Goal: Task Accomplishment & Management: Use online tool/utility

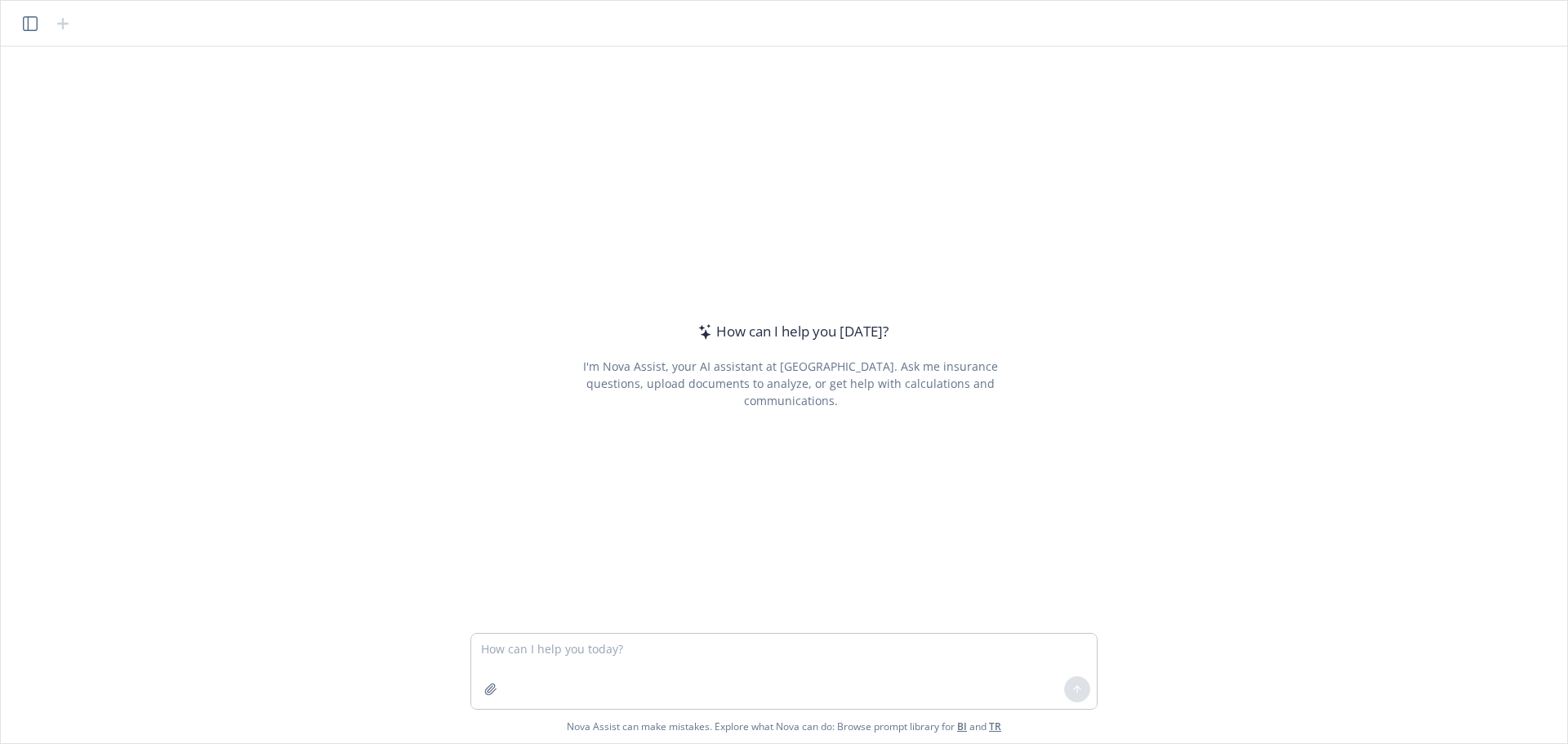
click at [783, 667] on textarea at bounding box center [784, 672] width 625 height 75
type textarea "Can you please turn this into a PPT for me?"
click at [481, 694] on button "button" at bounding box center [490, 689] width 26 height 26
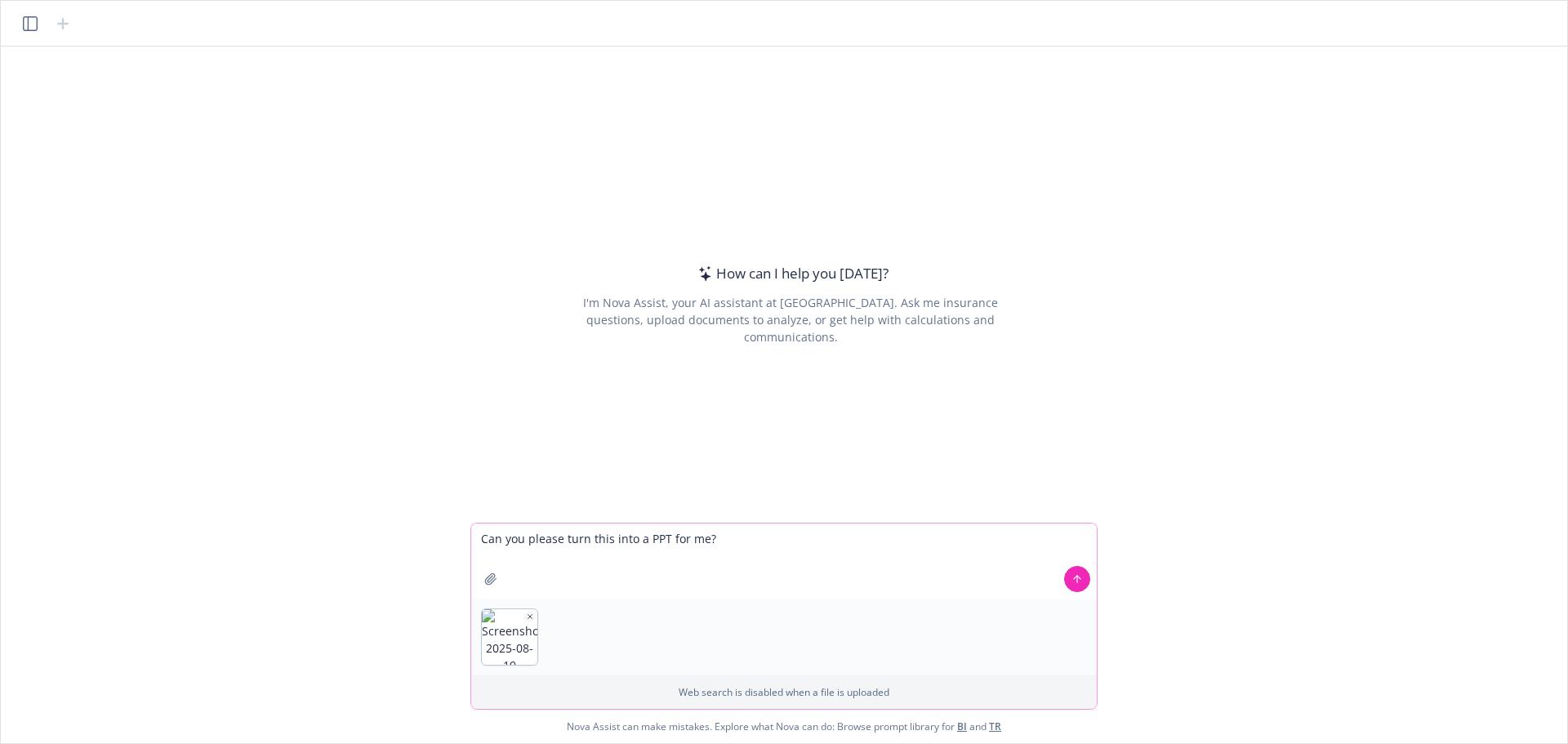
click at [1075, 576] on icon at bounding box center [1077, 579] width 12 height 12
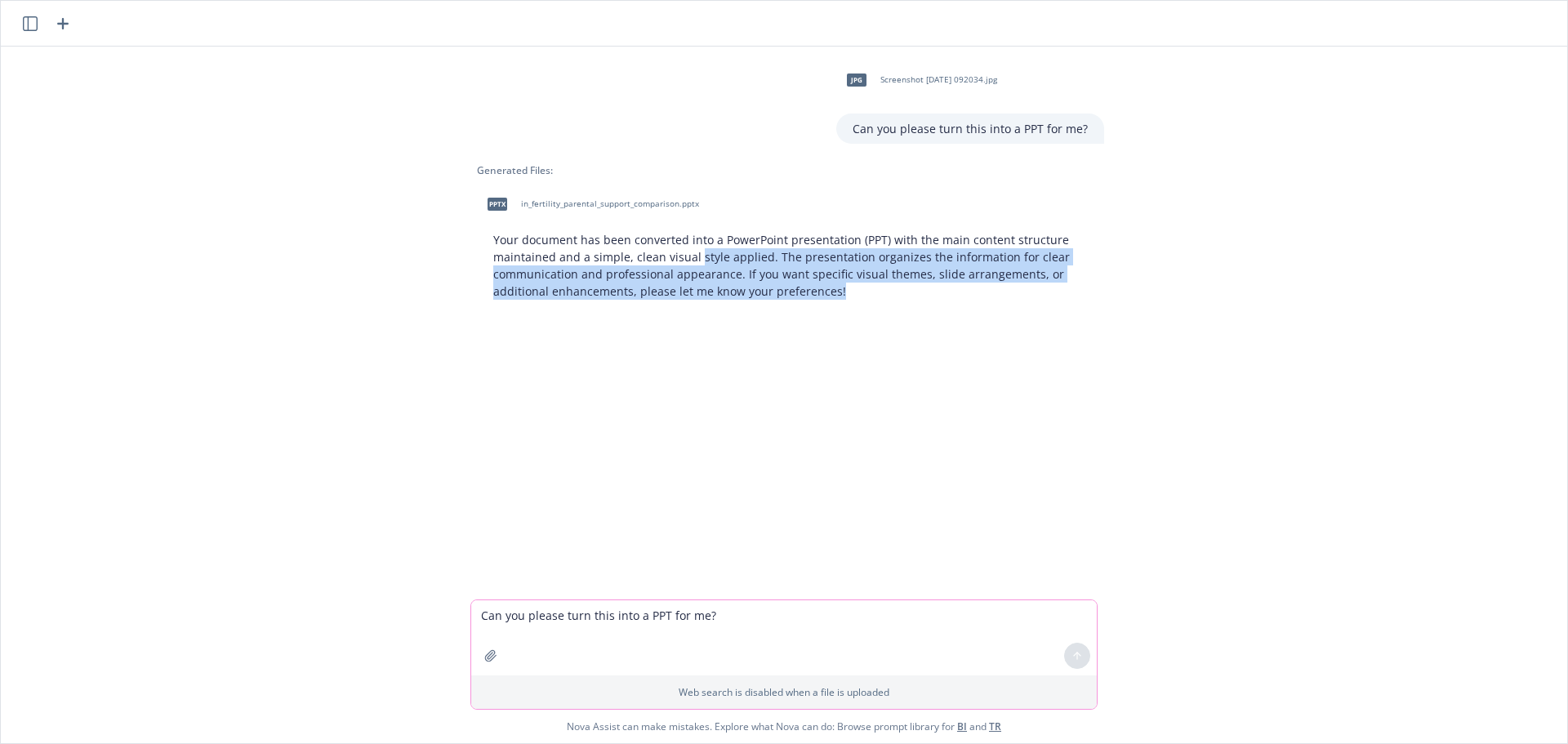
drag, startPoint x: 848, startPoint y: 296, endPoint x: 688, endPoint y: 252, distance: 165.9
click at [688, 252] on p "Your document has been converted into a PowerPoint presentation (PPT) with the …" at bounding box center [789, 265] width 594 height 69
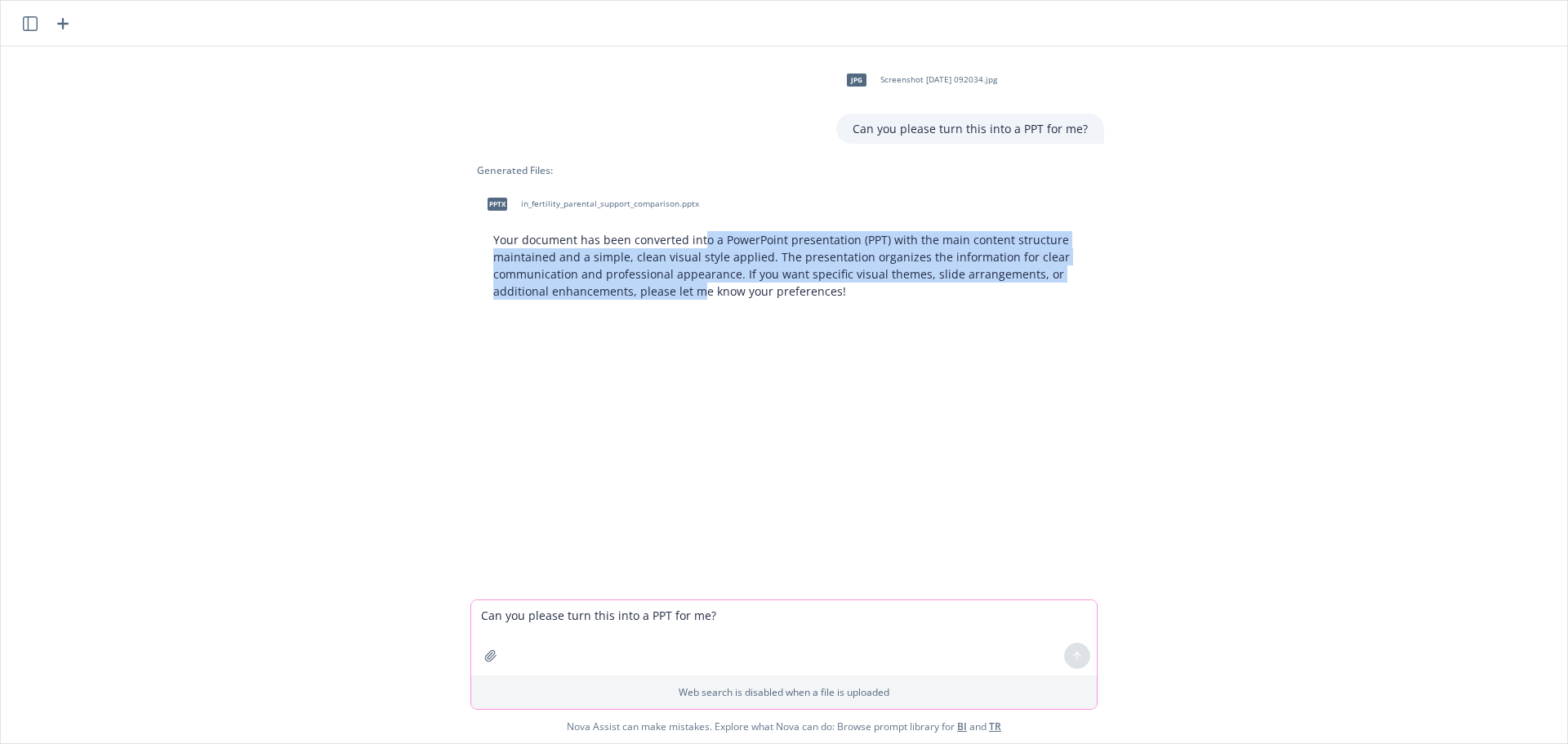
drag, startPoint x: 694, startPoint y: 248, endPoint x: 695, endPoint y: 283, distance: 35.0
click at [695, 283] on p "Your document has been converted into a PowerPoint presentation (PPT) with the …" at bounding box center [789, 265] width 594 height 69
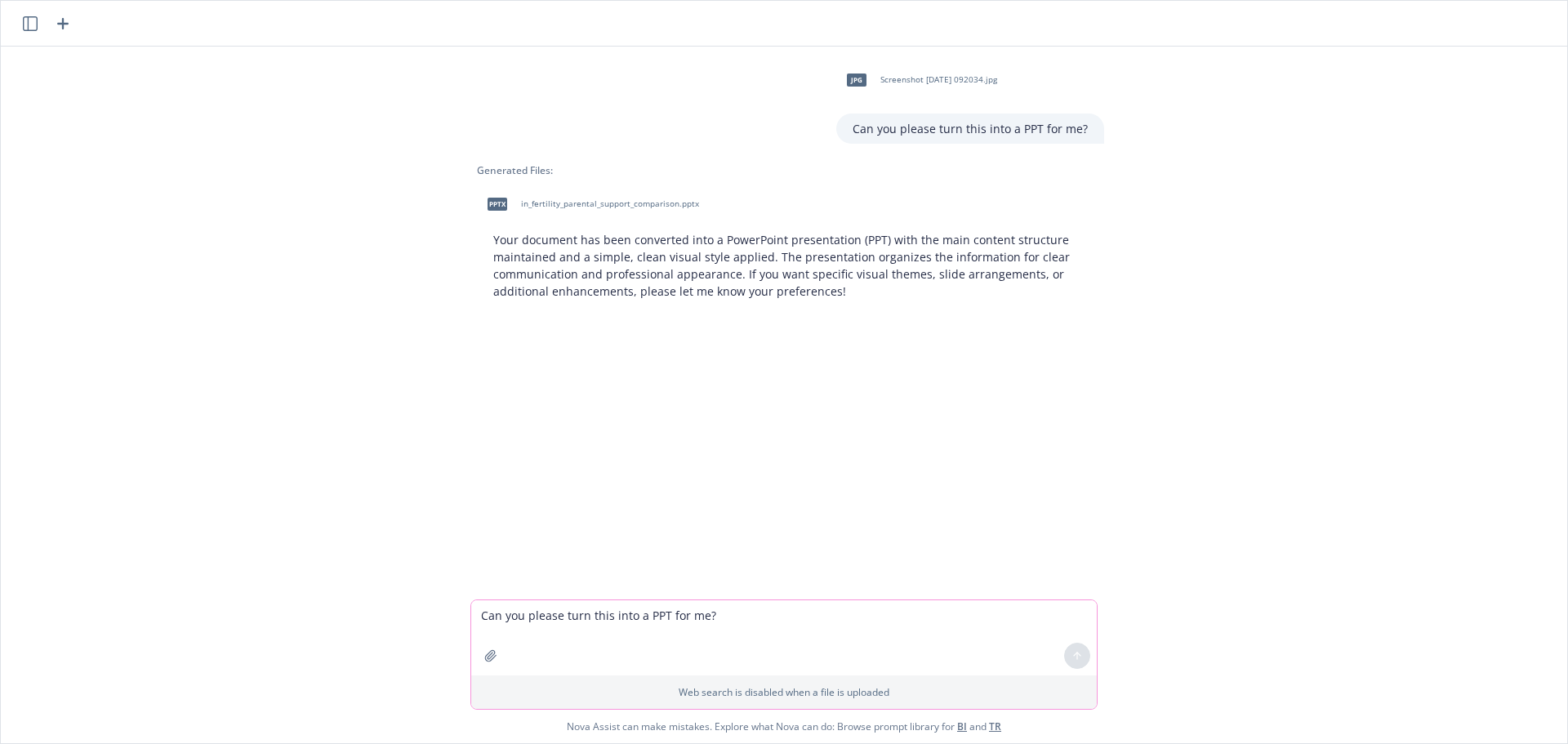
click at [890, 629] on textarea "Can you please turn this into a PPT for me?" at bounding box center [784, 638] width 625 height 75
click at [616, 197] on div "pptx in_fertility_parental_support_comparison.pptx" at bounding box center [589, 204] width 225 height 41
